Goal: Check status: Check status

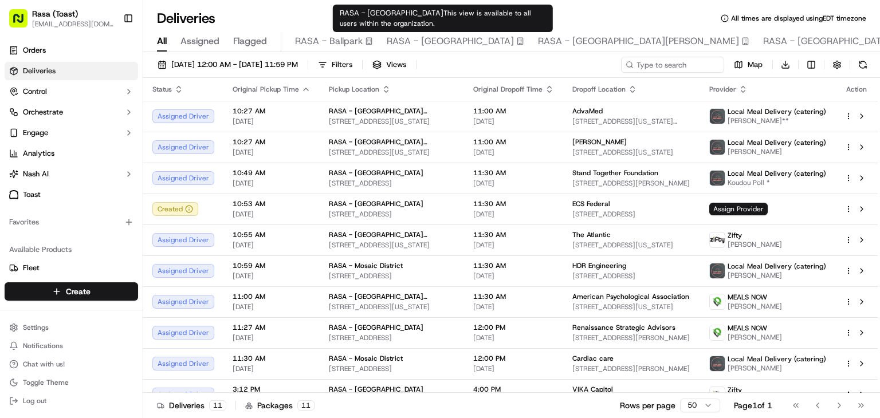
click at [430, 40] on span "RASA - [GEOGRAPHIC_DATA]" at bounding box center [450, 41] width 127 height 14
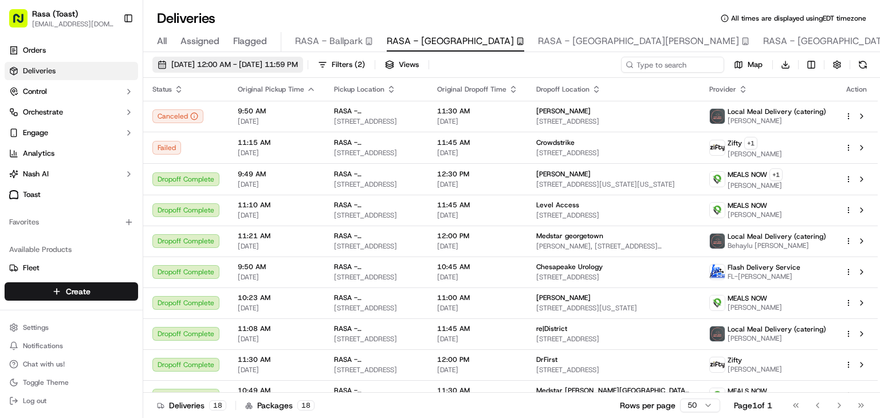
click at [297, 62] on span "[DATE] 12:00 AM - [DATE] 11:59 PM" at bounding box center [234, 65] width 127 height 10
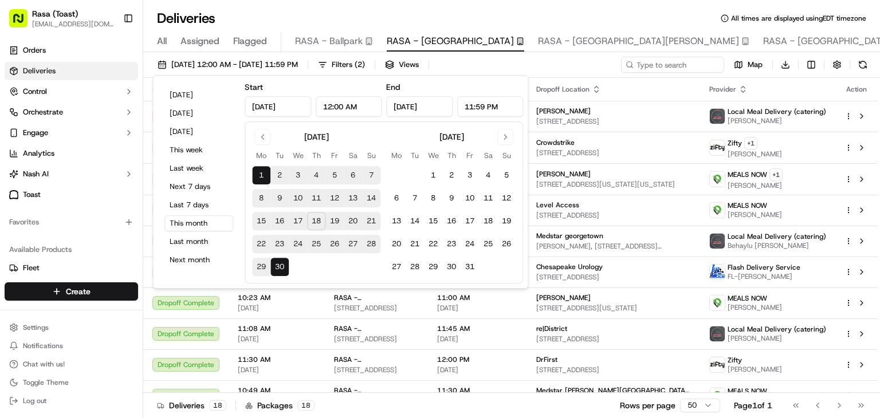
click at [310, 224] on button "18" at bounding box center [316, 221] width 18 height 18
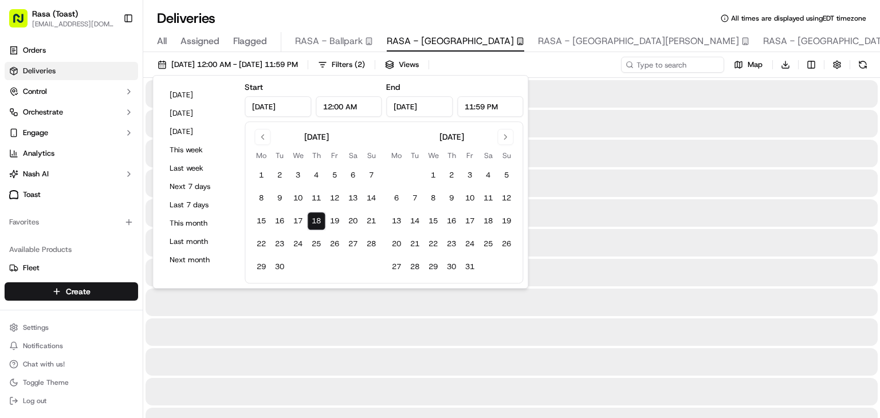
type input "Sep 18, 2025"
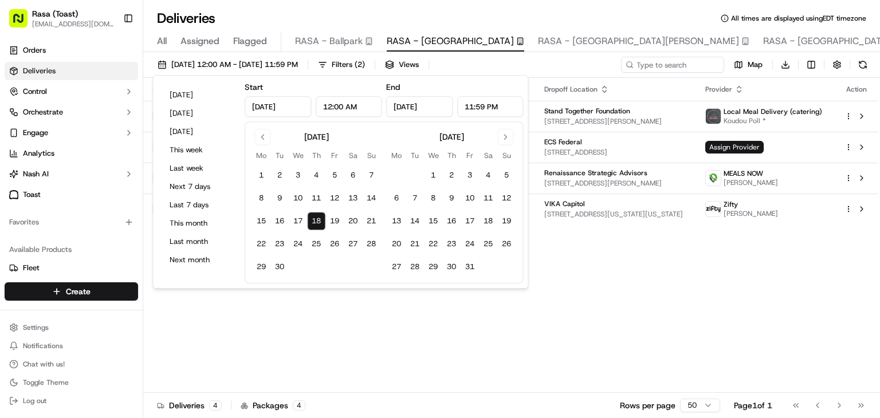
click at [566, 348] on div "Status Original Pickup Time Pickup Location Original Dropoff Time Dropoff Locat…" at bounding box center [510, 235] width 735 height 315
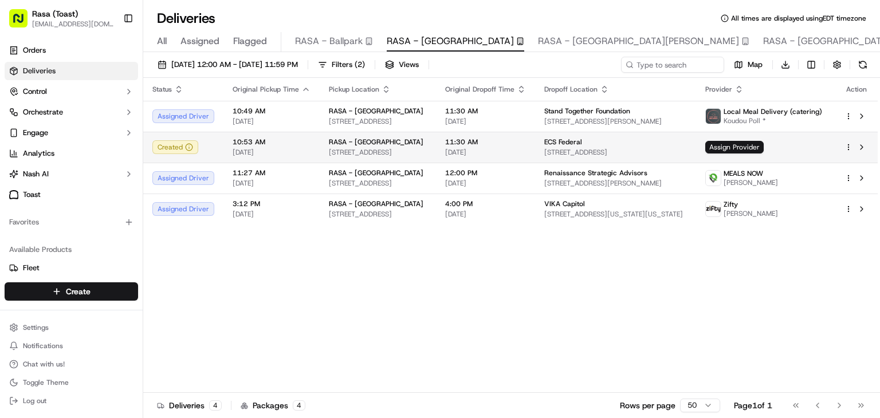
click at [847, 156] on td at bounding box center [857, 147] width 42 height 31
click at [867, 150] on button at bounding box center [862, 147] width 14 height 14
click at [855, 140] on button at bounding box center [862, 147] width 14 height 14
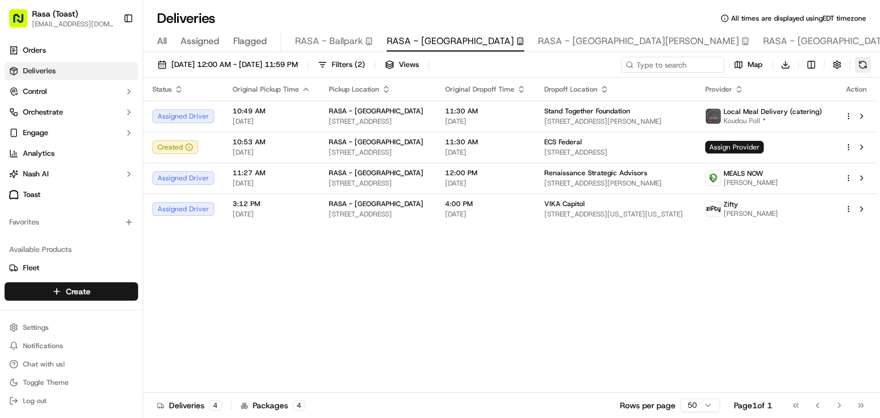
click at [867, 62] on button at bounding box center [863, 65] width 16 height 16
click at [551, 390] on div "Status Original Pickup Time Pickup Location Original Dropoff Time Dropoff Locat…" at bounding box center [510, 235] width 735 height 315
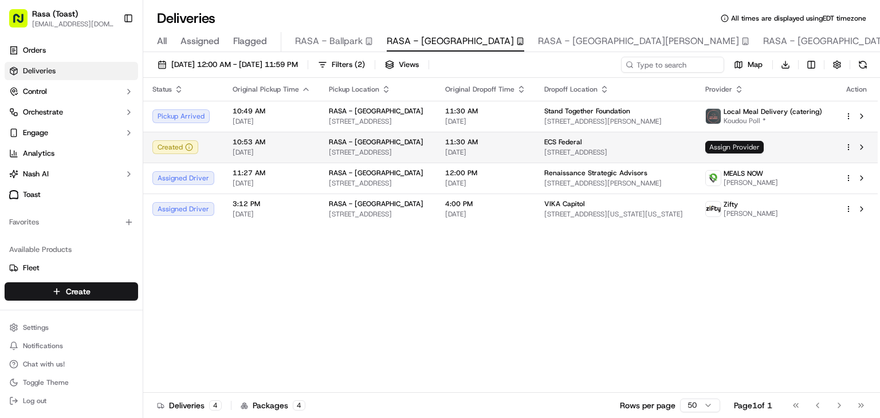
click at [735, 148] on span "Assign Provider" at bounding box center [735, 147] width 58 height 13
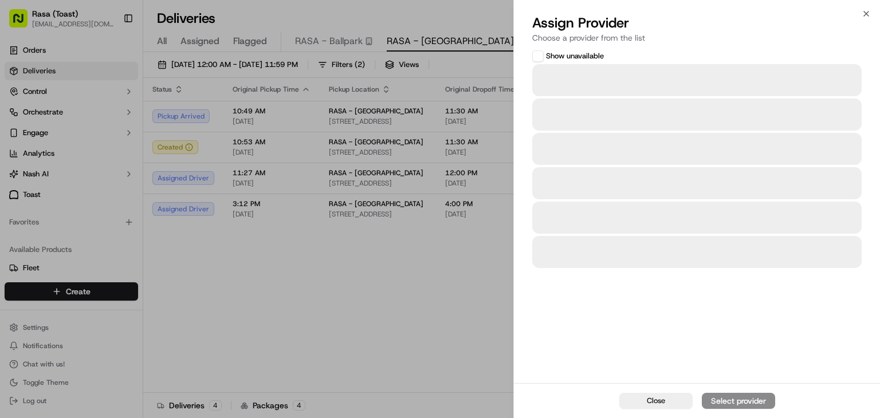
click at [644, 208] on div at bounding box center [697, 218] width 330 height 32
click at [864, 16] on icon "button" at bounding box center [866, 13] width 9 height 9
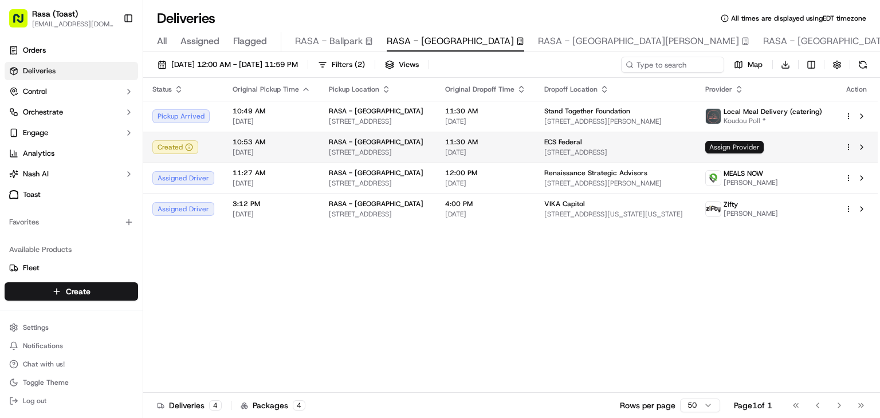
click at [732, 149] on span "Assign Provider" at bounding box center [735, 147] width 58 height 13
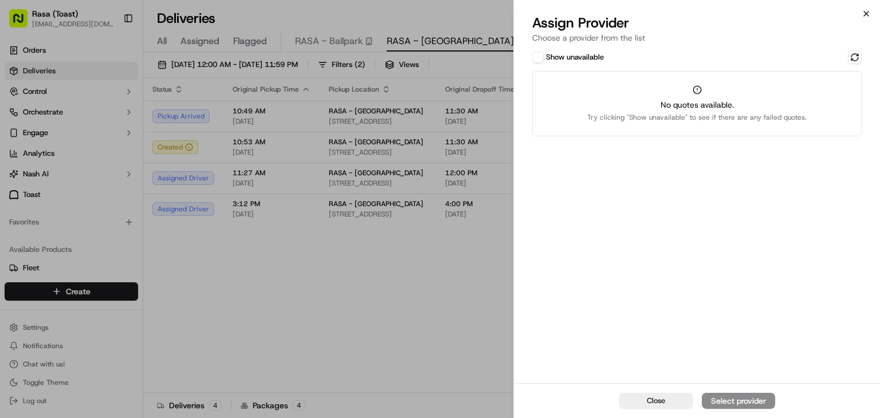
click at [866, 15] on icon "button" at bounding box center [866, 13] width 9 height 9
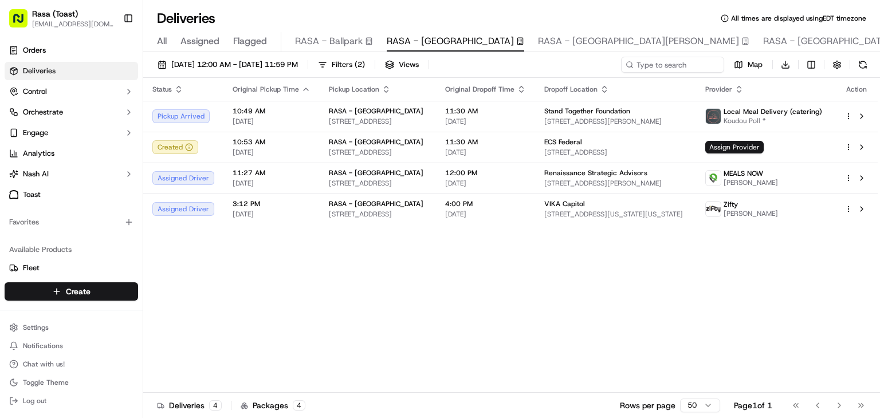
click at [464, 416] on div "Deliveries 4 Packages 4 Rows per page 50 Page 1 of 1 Go to first page Go to pre…" at bounding box center [511, 406] width 737 height 26
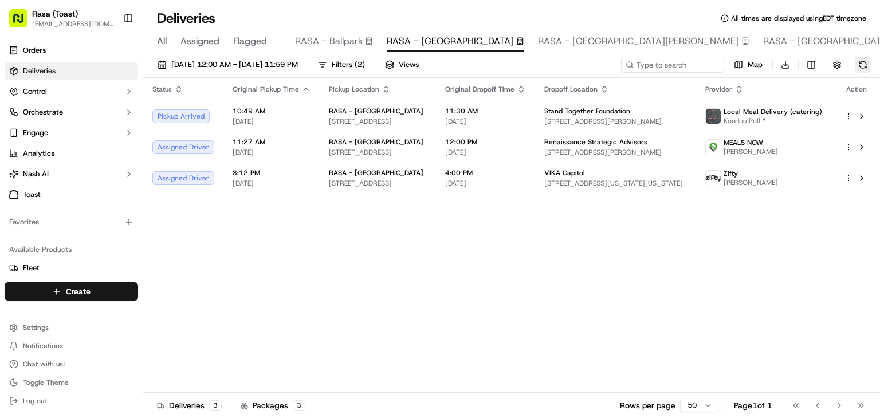
click at [867, 69] on button at bounding box center [863, 65] width 16 height 16
click at [861, 62] on button at bounding box center [863, 65] width 16 height 16
click at [166, 41] on span "All" at bounding box center [162, 41] width 10 height 14
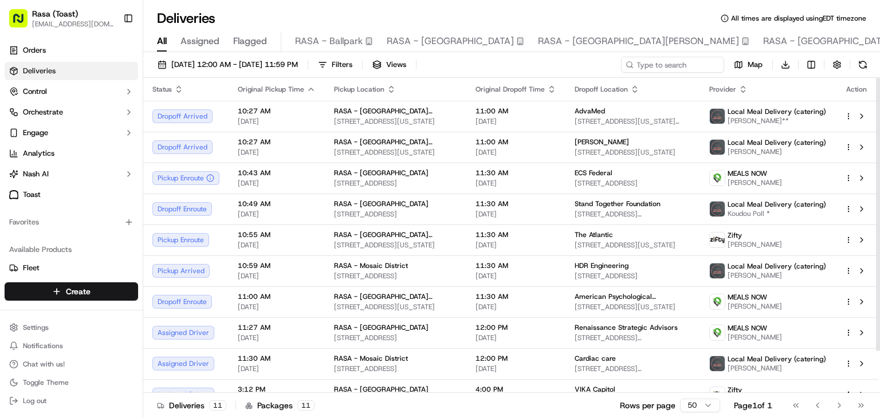
click at [157, 32] on button "All" at bounding box center [162, 41] width 10 height 19
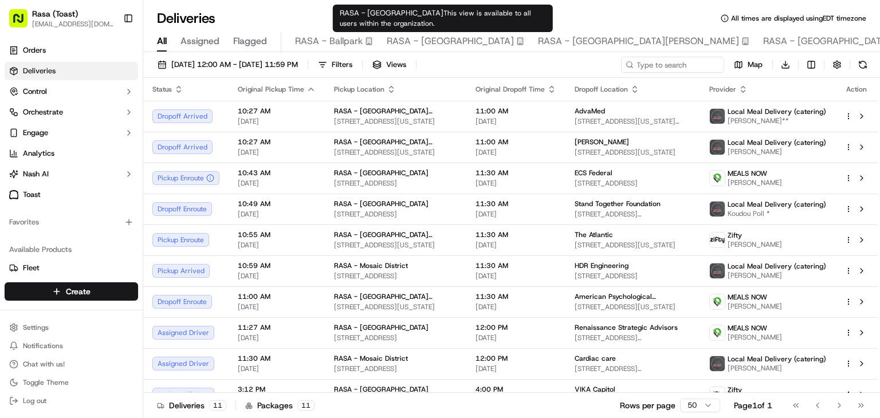
click at [481, 42] on span "RASA - [GEOGRAPHIC_DATA]" at bounding box center [450, 41] width 127 height 14
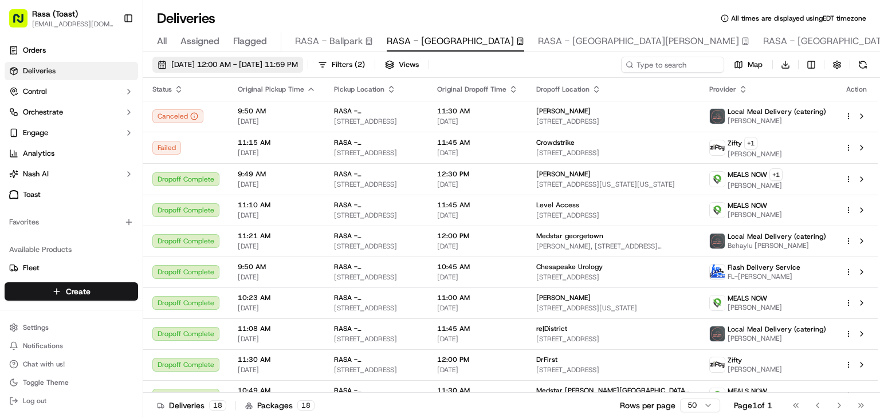
click at [293, 64] on span "[DATE] 12:00 AM - [DATE] 11:59 PM" at bounding box center [234, 65] width 127 height 10
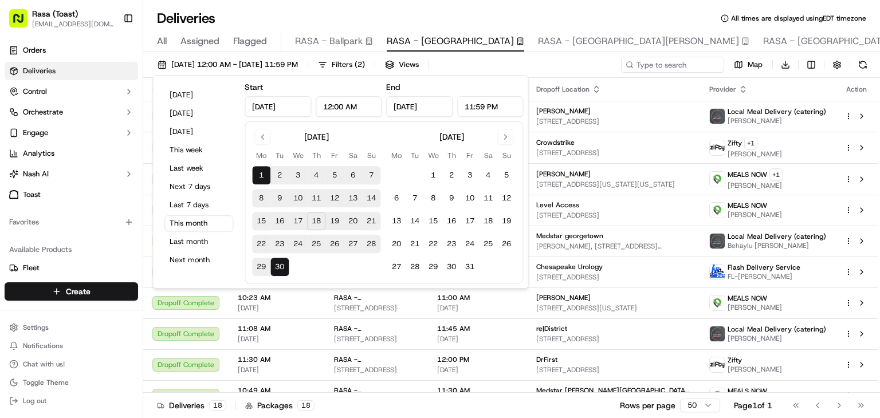
click at [313, 218] on button "18" at bounding box center [316, 221] width 18 height 18
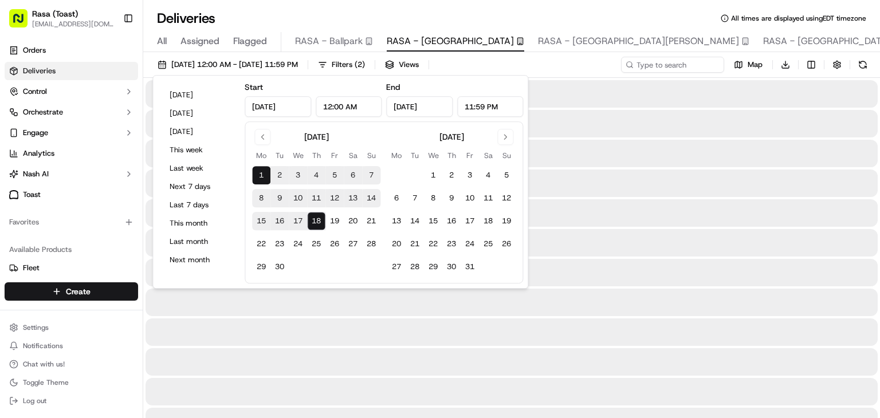
type input "Sep 18, 2025"
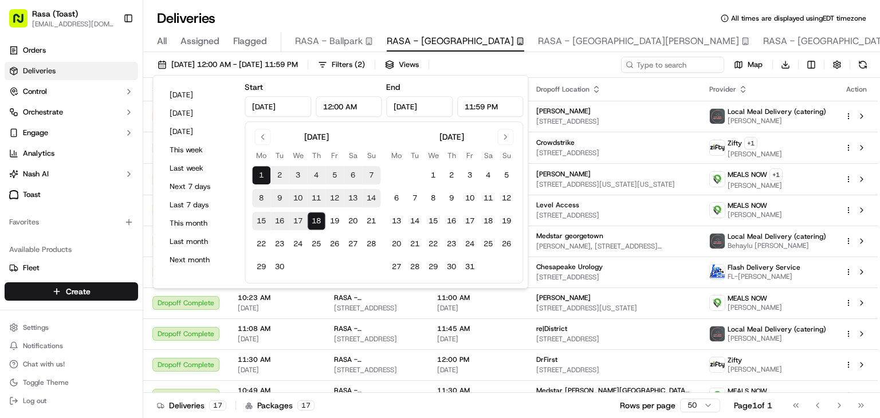
click at [317, 224] on button "18" at bounding box center [316, 221] width 18 height 18
type input "Sep 18, 2025"
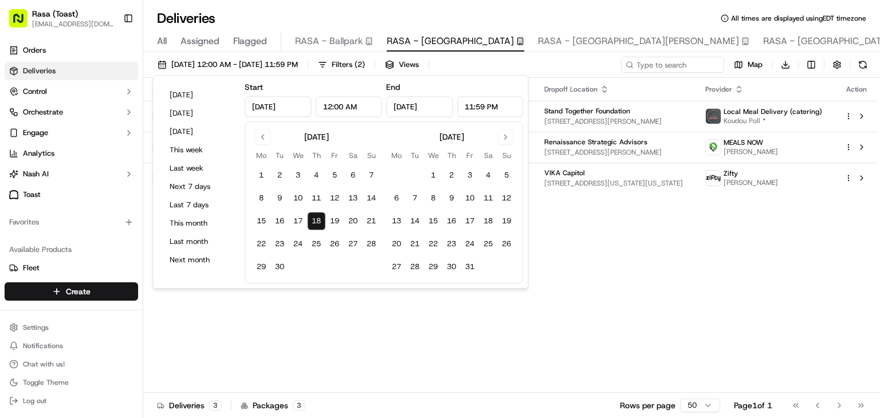
click at [523, 324] on div "Status Original Pickup Time Pickup Location Original Dropoff Time Dropoff Locat…" at bounding box center [510, 235] width 735 height 315
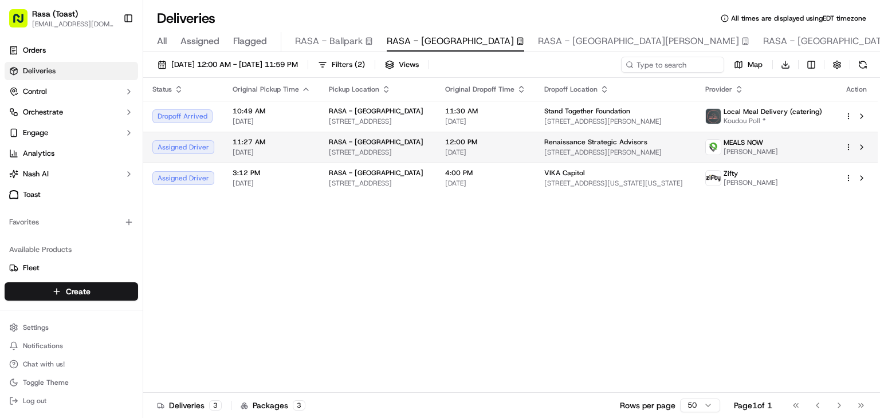
click at [187, 151] on div "Assigned Driver" at bounding box center [183, 147] width 62 height 14
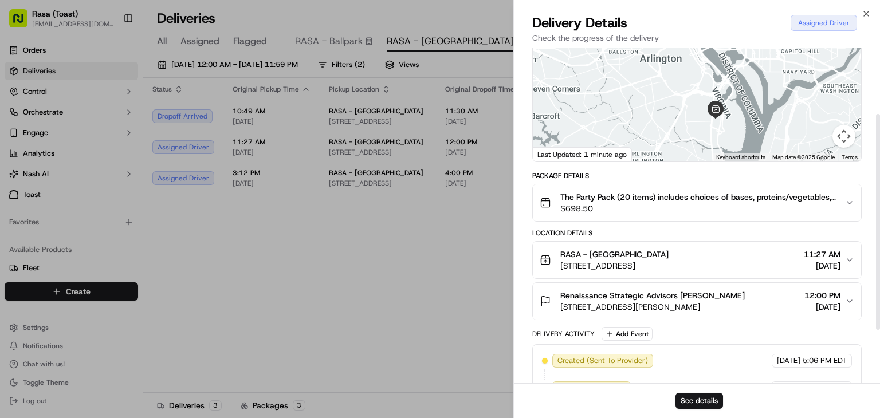
scroll to position [105, 0]
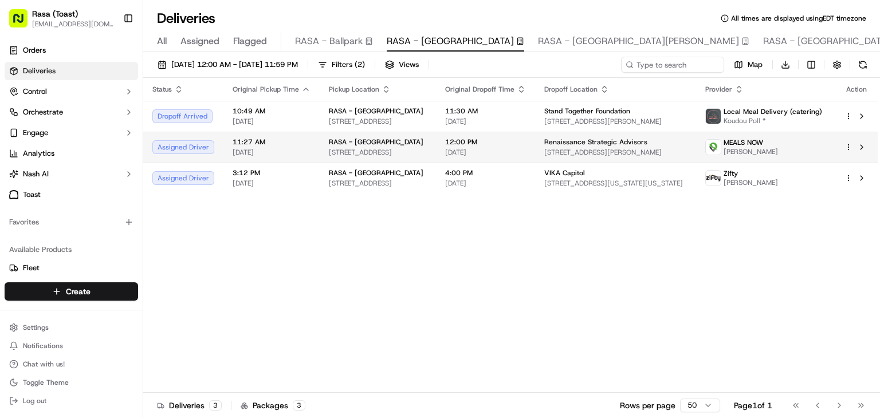
click at [191, 151] on div "Assigned Driver" at bounding box center [183, 147] width 62 height 14
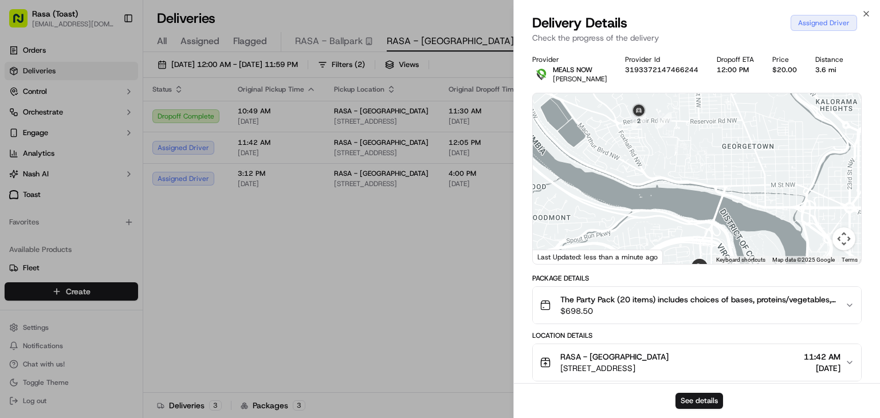
click at [440, 307] on div at bounding box center [440, 209] width 880 height 418
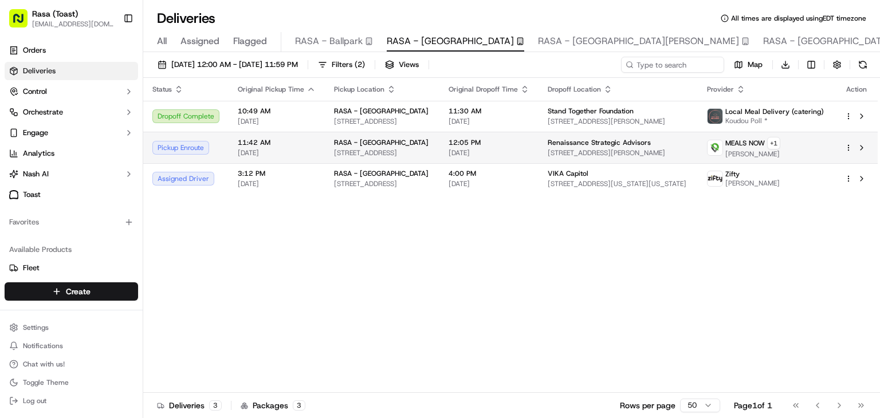
click at [215, 154] on td "Pickup Enroute" at bounding box center [185, 148] width 85 height 32
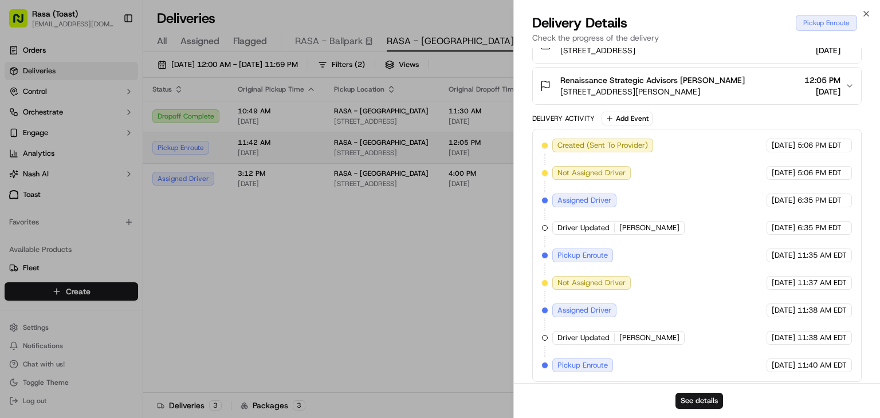
scroll to position [321, 0]
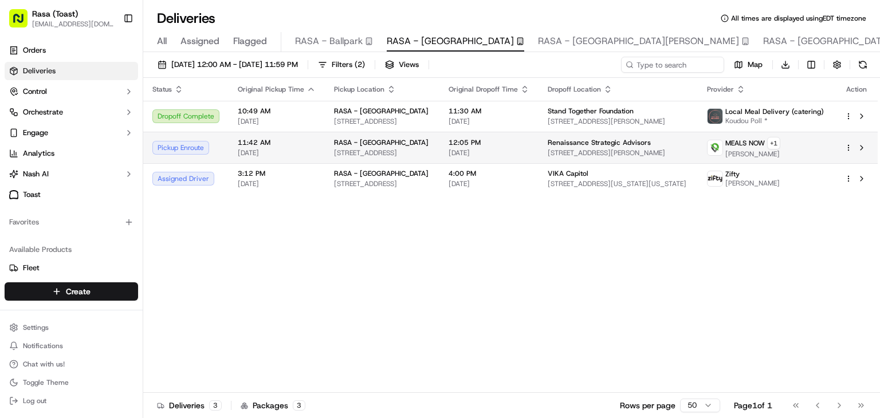
click at [805, 155] on div "MEALS NOW + 1 Wilfri Cabrera" at bounding box center [766, 148] width 119 height 22
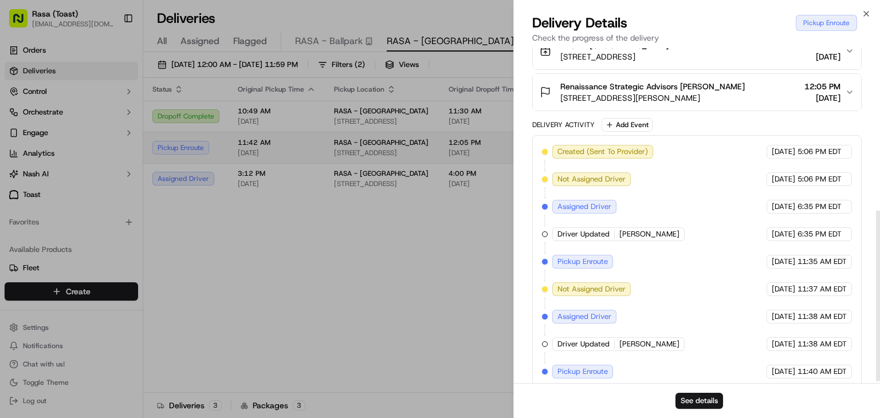
scroll to position [320, 0]
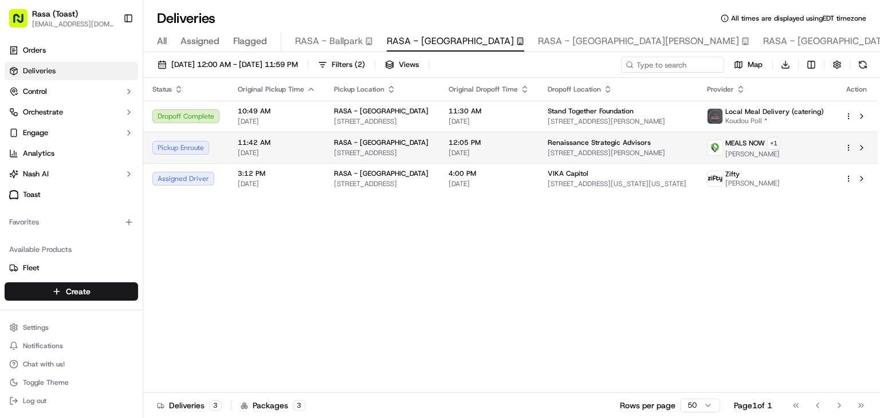
click at [800, 151] on div "MEALS NOW + 1 Wilfri Cabrera" at bounding box center [766, 148] width 119 height 22
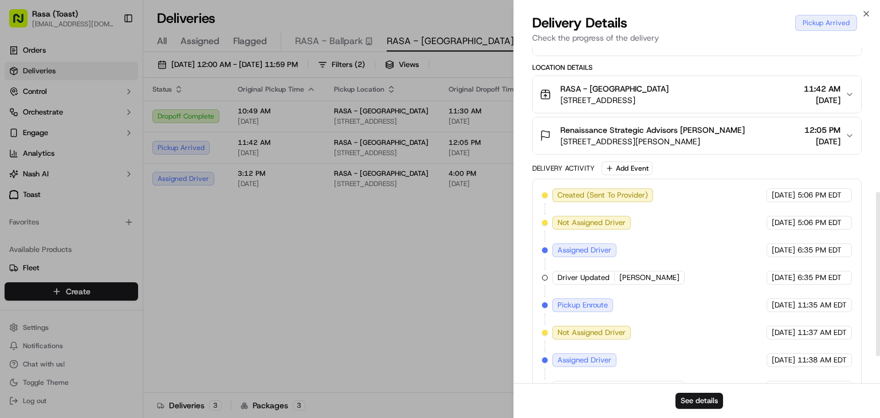
scroll to position [293, 0]
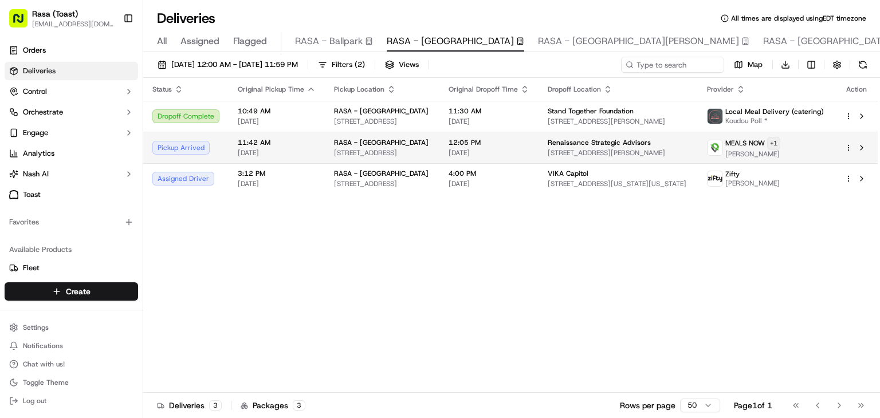
click at [779, 145] on html "Rasa (Toast) nl@rasa.co Toggle Sidebar Orders Deliveries Control Orchestrate En…" at bounding box center [440, 209] width 880 height 418
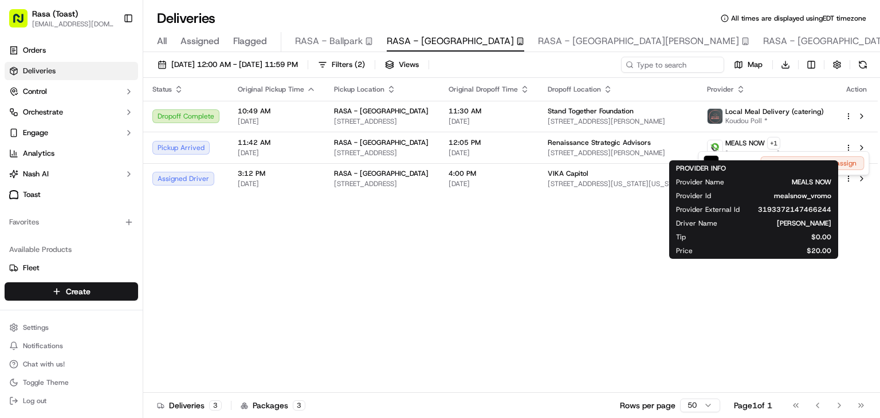
click at [750, 145] on html "Rasa (Toast) nl@rasa.co Toggle Sidebar Orders Deliveries Control Orchestrate En…" at bounding box center [440, 209] width 880 height 418
click at [750, 145] on span "MEALS NOW" at bounding box center [746, 143] width 40 height 9
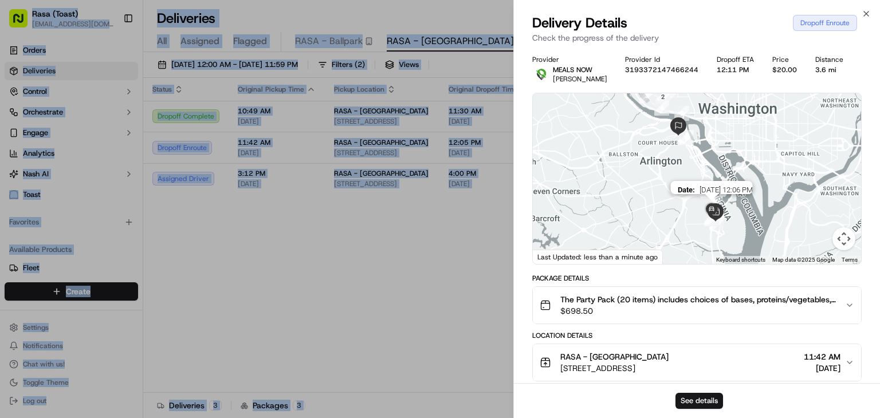
click at [714, 217] on img at bounding box center [712, 210] width 28 height 28
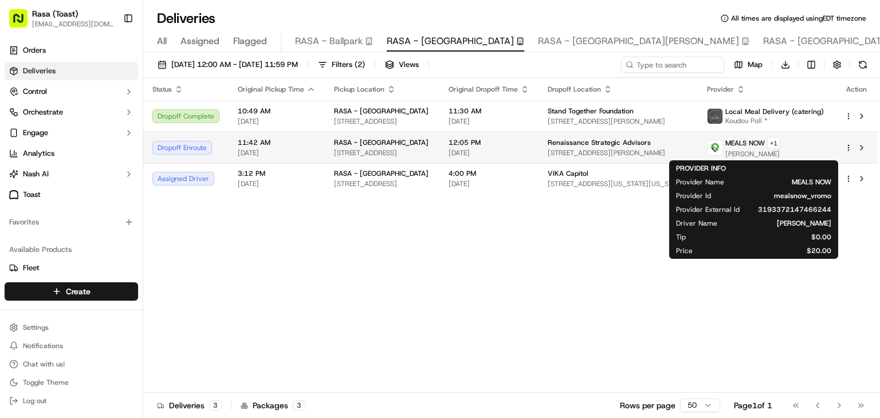
click at [757, 155] on span "Wilfri Cabrera" at bounding box center [753, 154] width 55 height 9
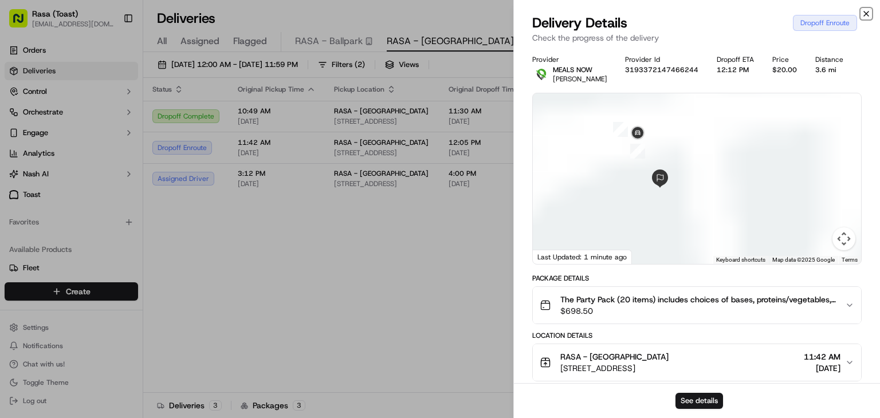
click at [870, 13] on icon "button" at bounding box center [866, 13] width 9 height 9
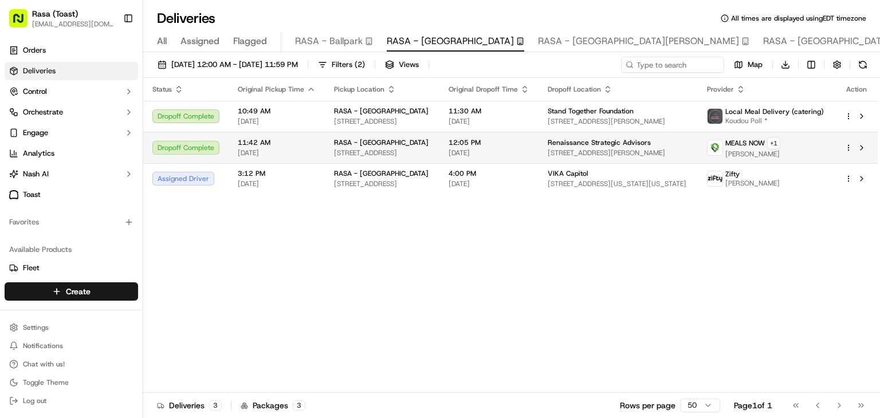
click at [430, 148] on span "[STREET_ADDRESS]" at bounding box center [382, 152] width 96 height 9
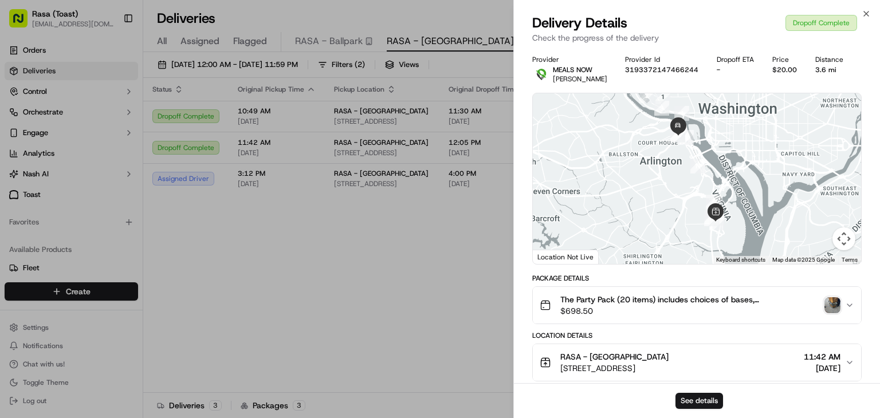
click at [834, 307] on img "button" at bounding box center [833, 305] width 16 height 16
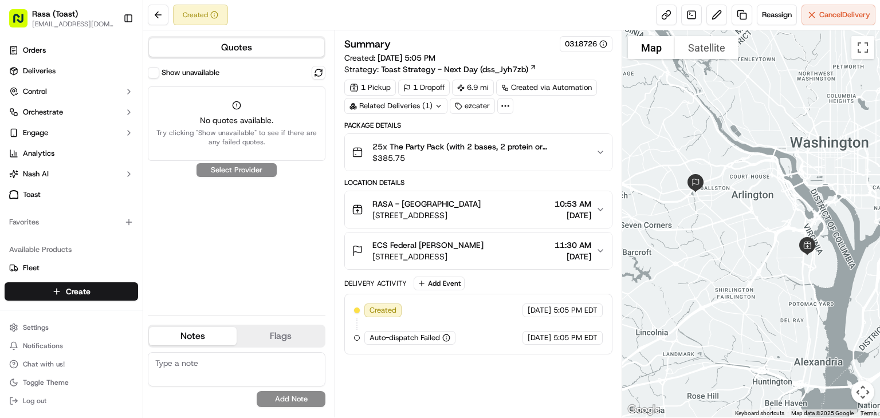
click at [241, 172] on div "Show unavailable No quotes available. Try clicking "Show unavailable" to see if…" at bounding box center [237, 186] width 178 height 240
click at [52, 52] on link "Orders" at bounding box center [72, 50] width 134 height 18
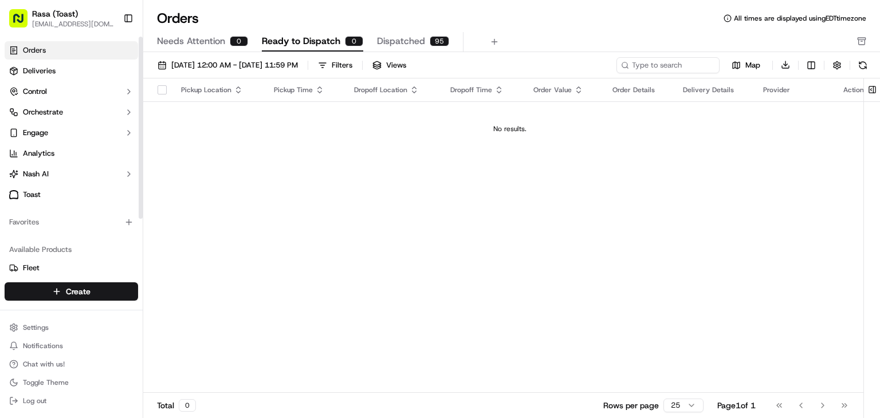
click at [52, 52] on link "Orders" at bounding box center [72, 50] width 134 height 18
